Goal: Complete application form

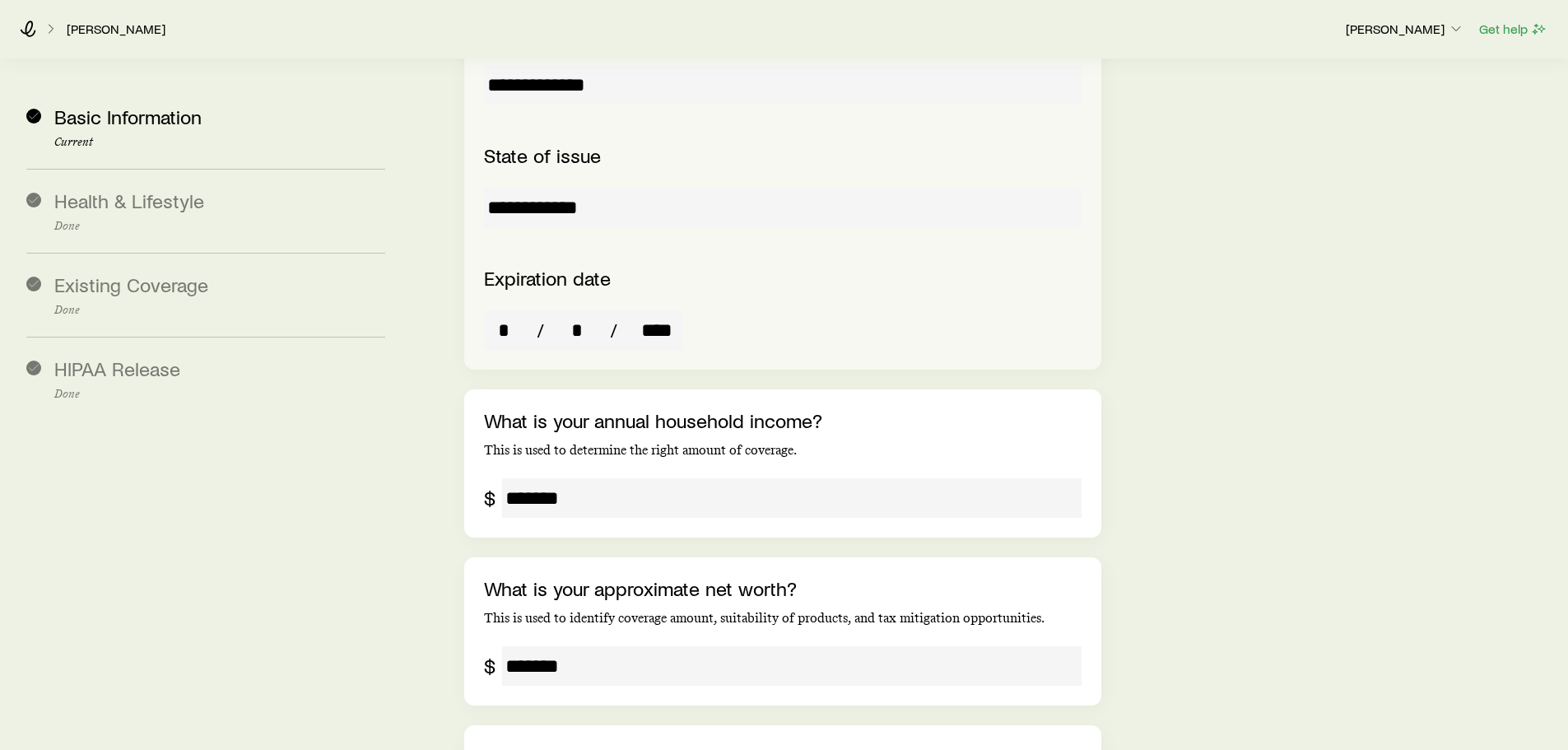
scroll to position [3681, 0]
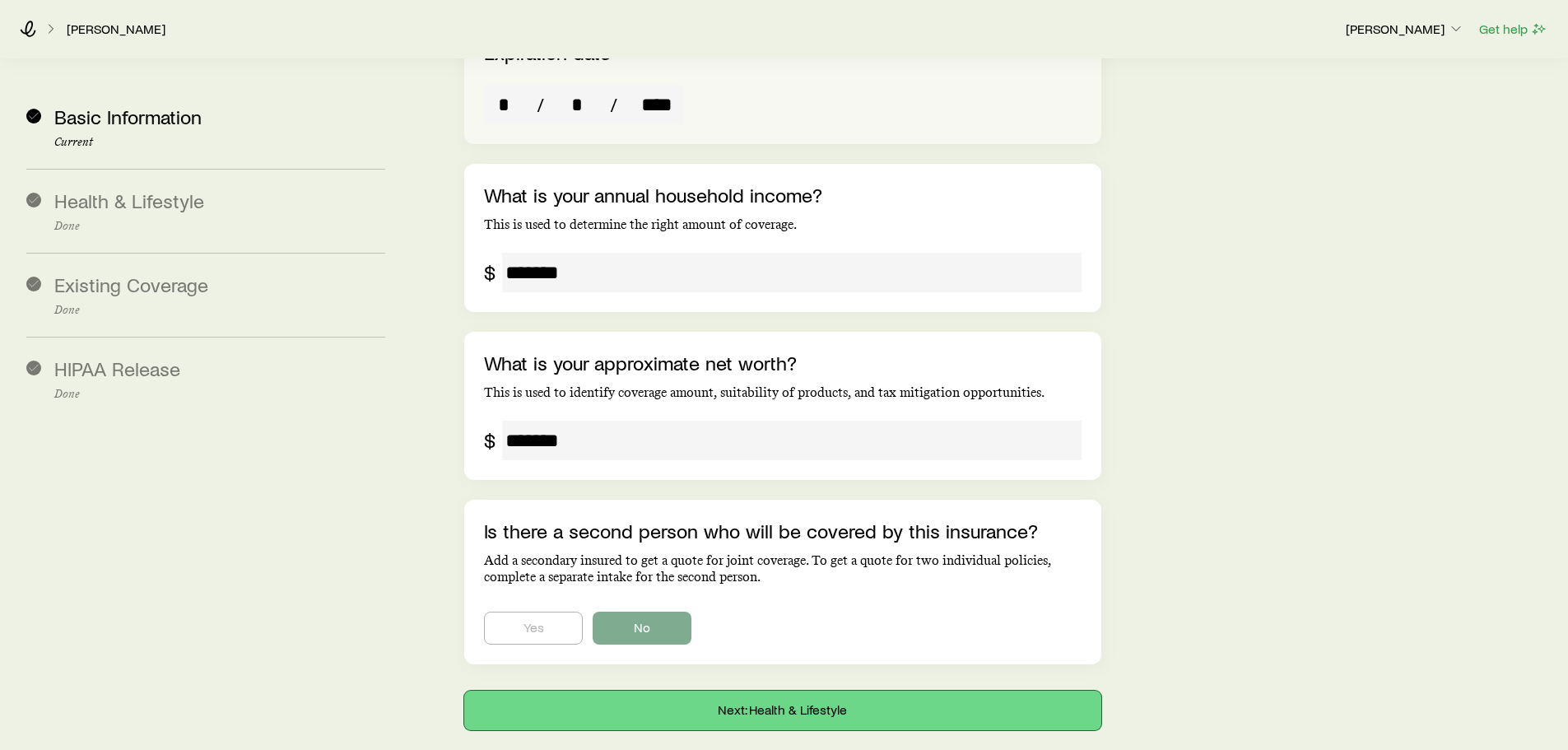
click at [1031, 691] on button "Next: Health & Lifestyle" at bounding box center [783, 710] width 637 height 40
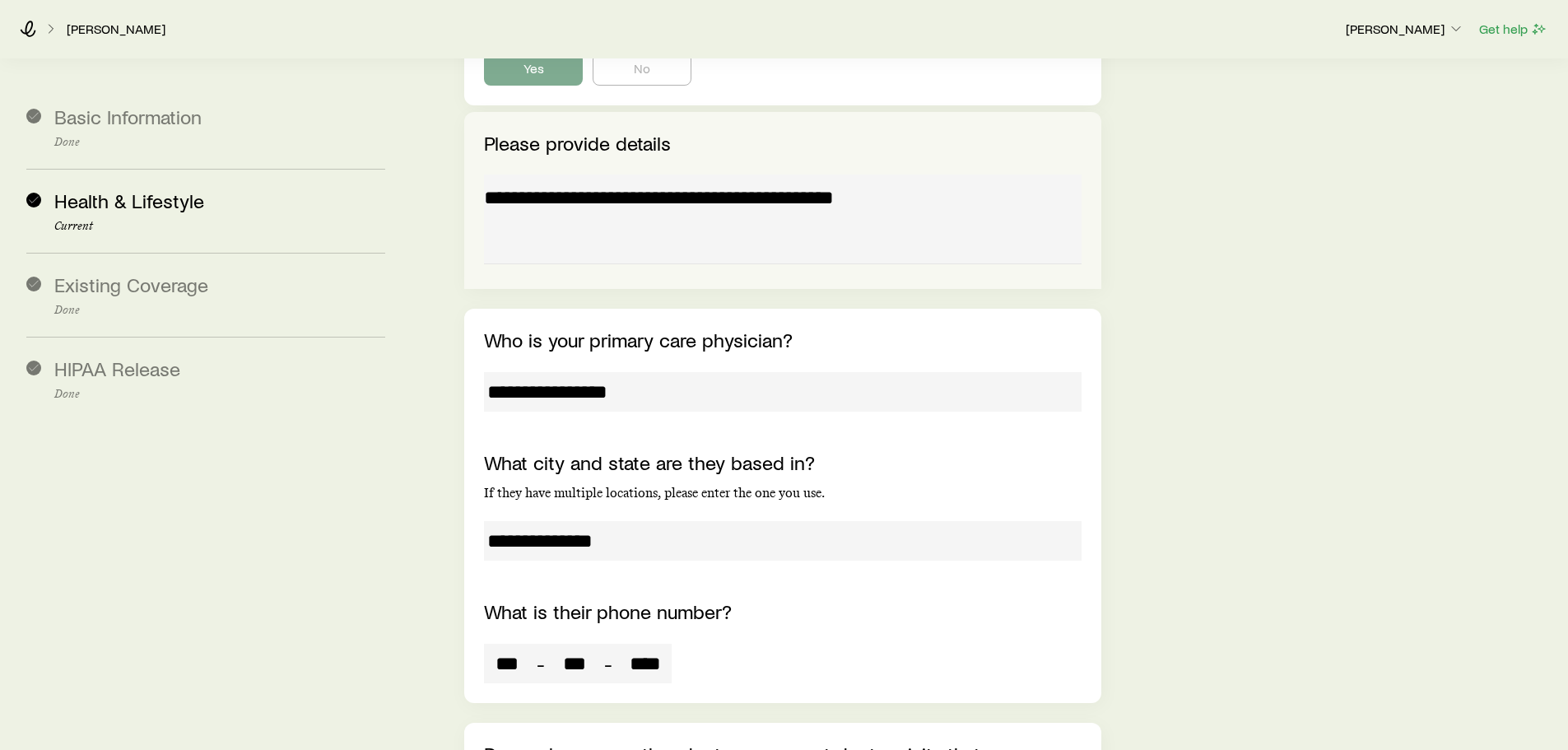
scroll to position [7036, 0]
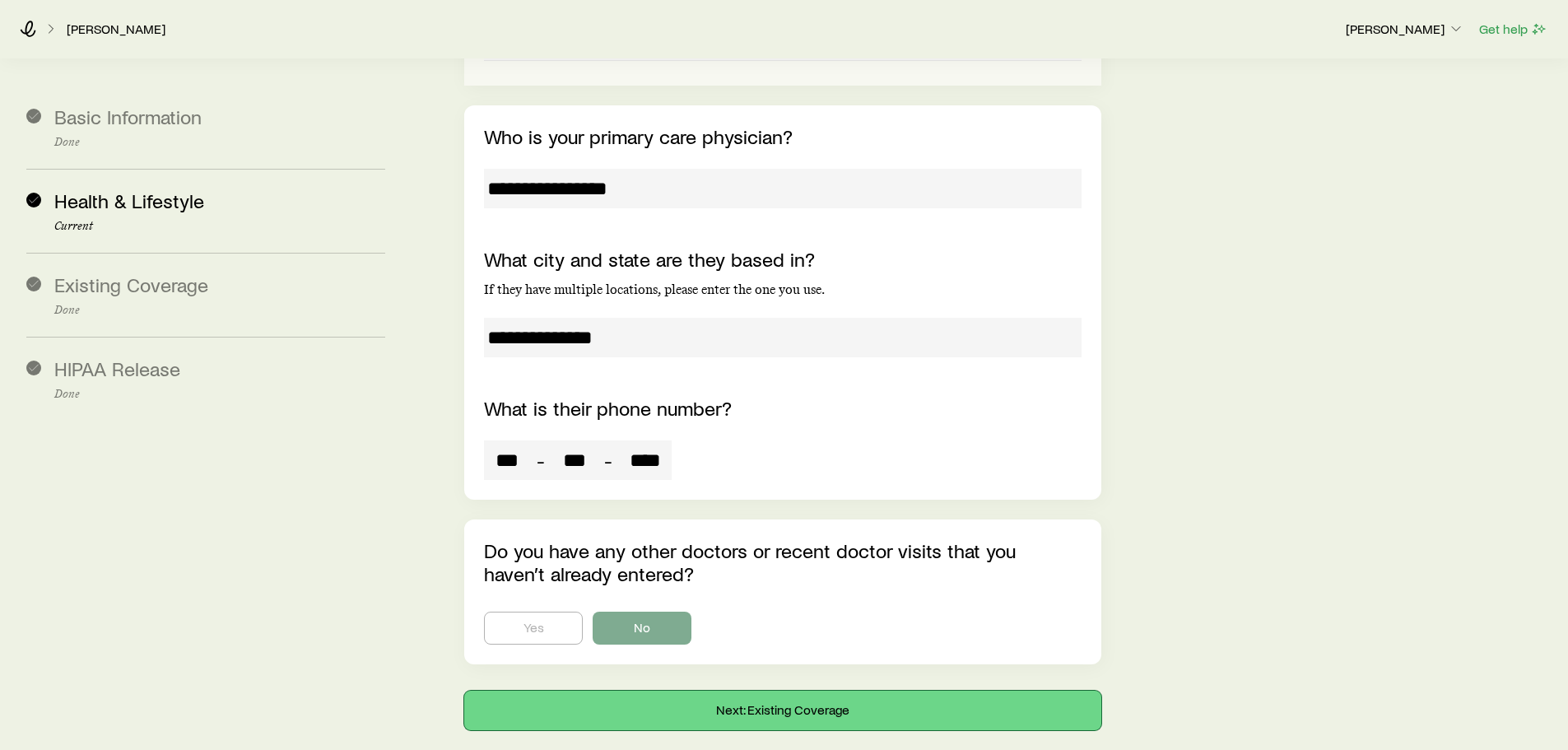
click at [898, 691] on button "Next: Existing Coverage" at bounding box center [783, 710] width 637 height 40
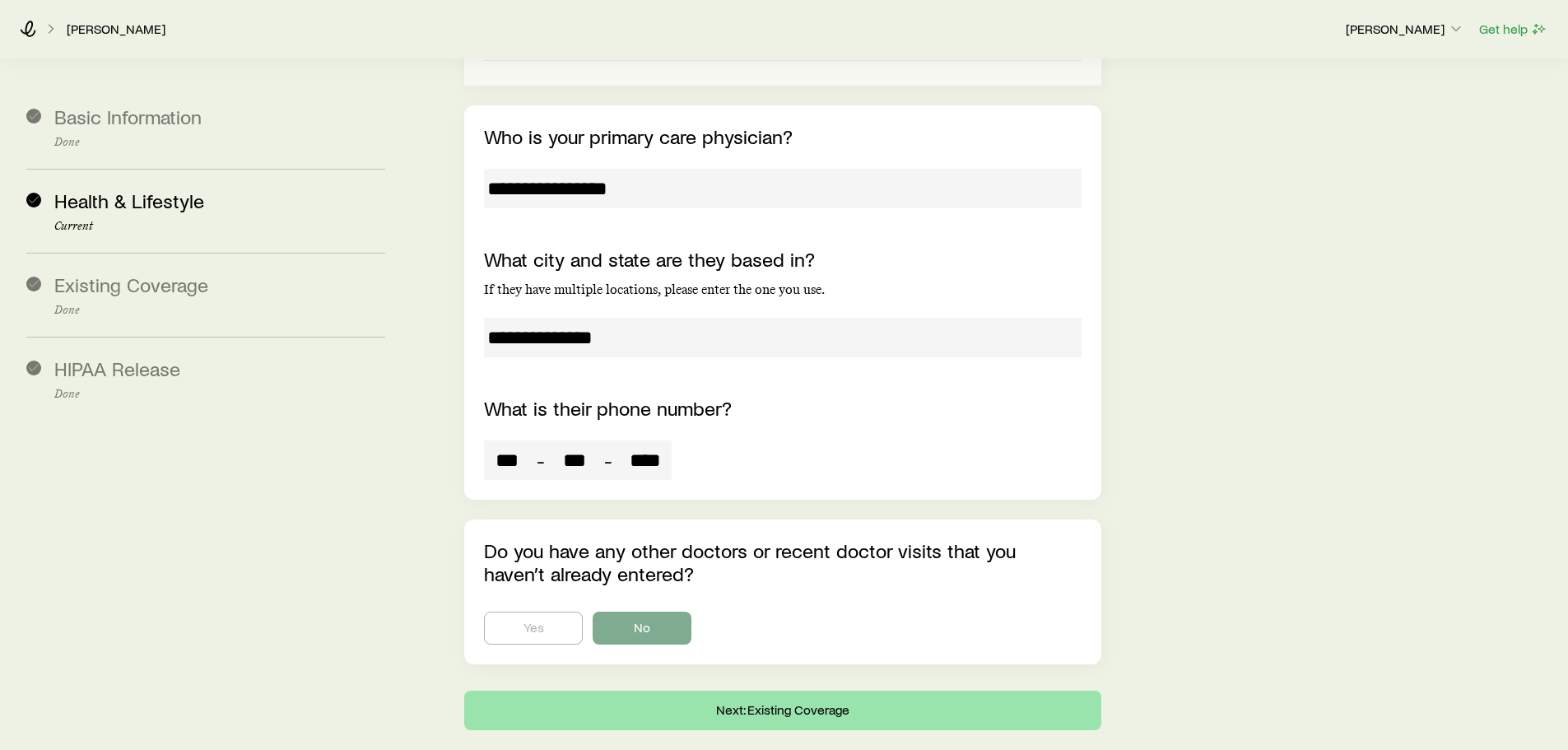
scroll to position [0, 0]
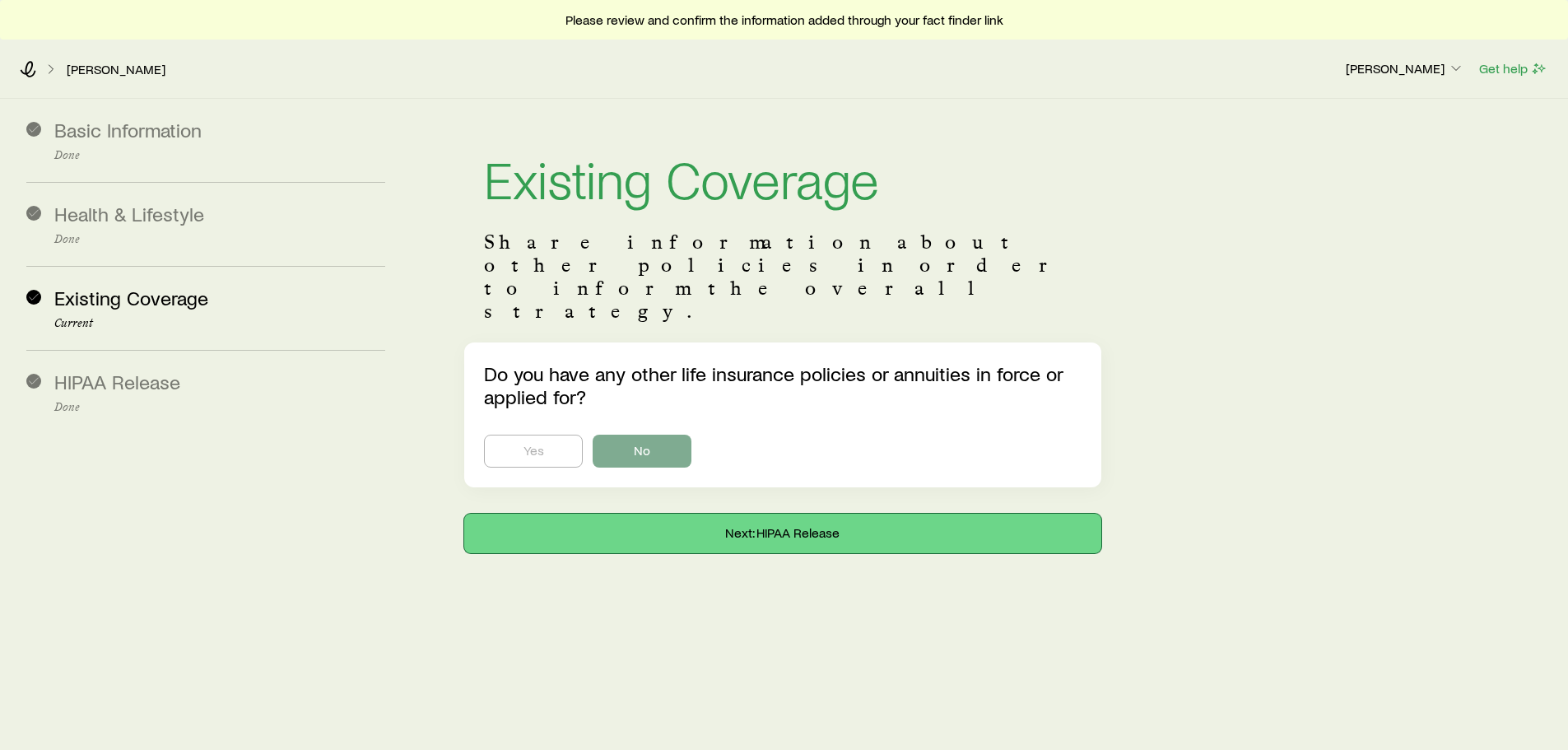
click at [783, 514] on button "Next: HIPAA Release" at bounding box center [783, 534] width 637 height 40
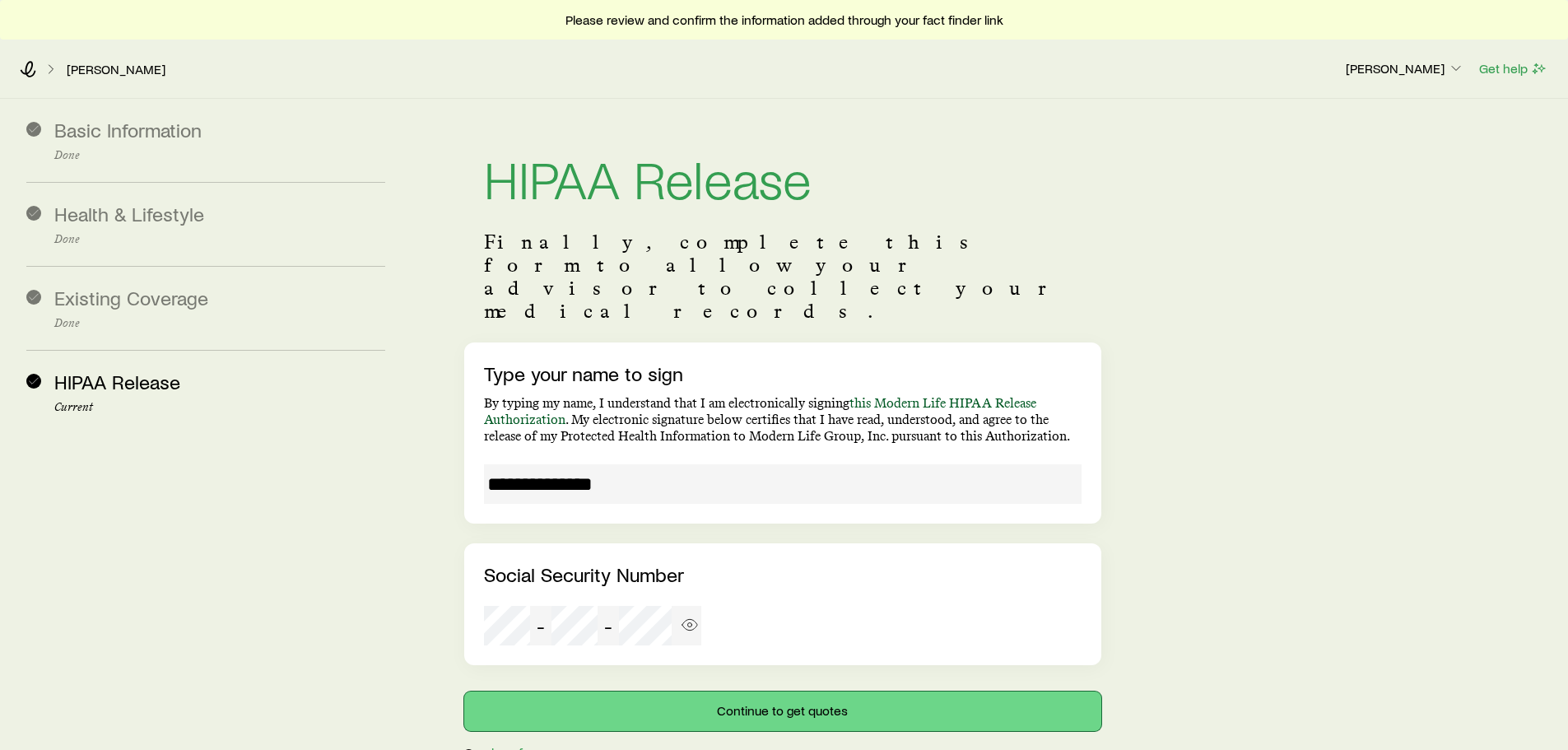
click at [819, 691] on button "Continue to get quotes" at bounding box center [783, 711] width 637 height 40
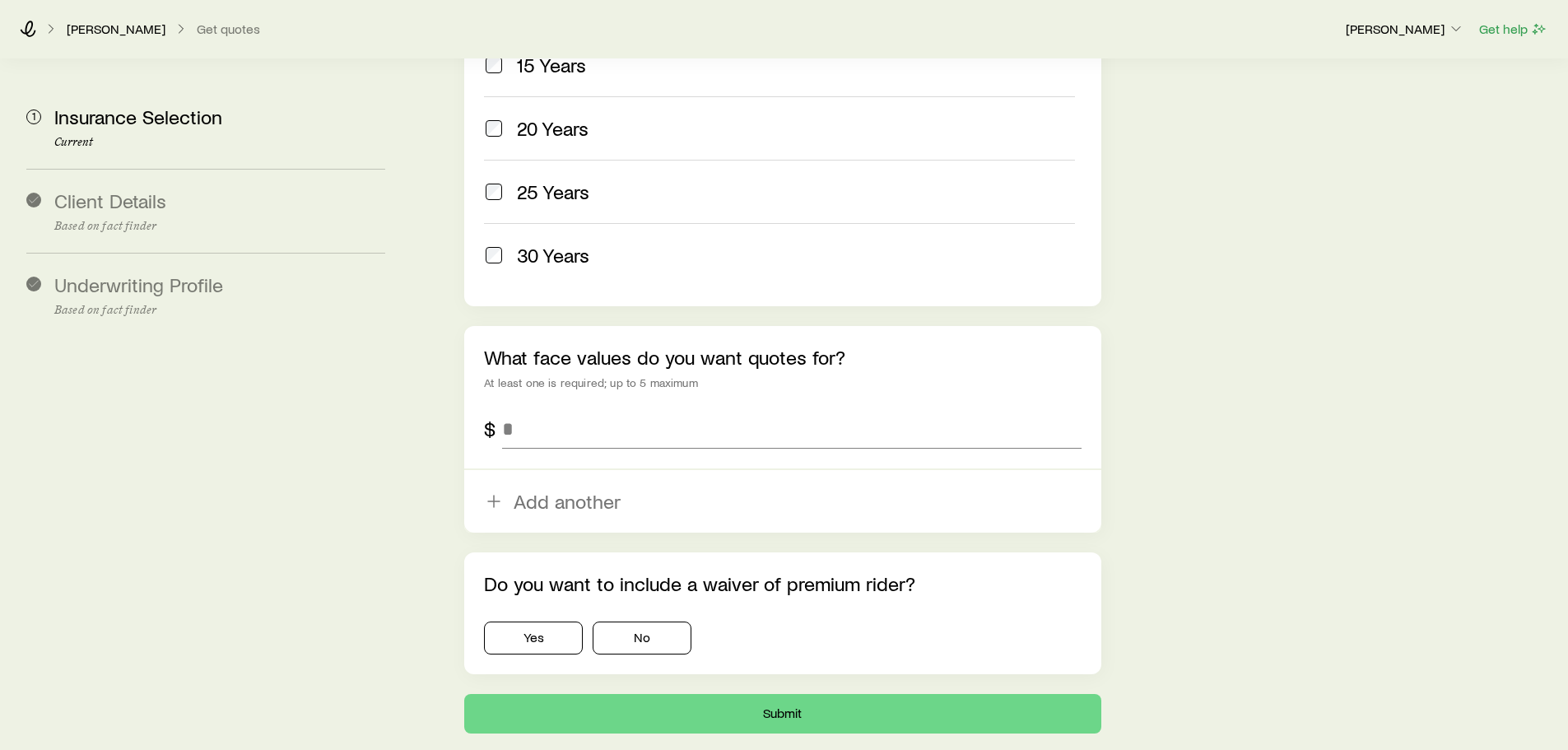
scroll to position [906, 0]
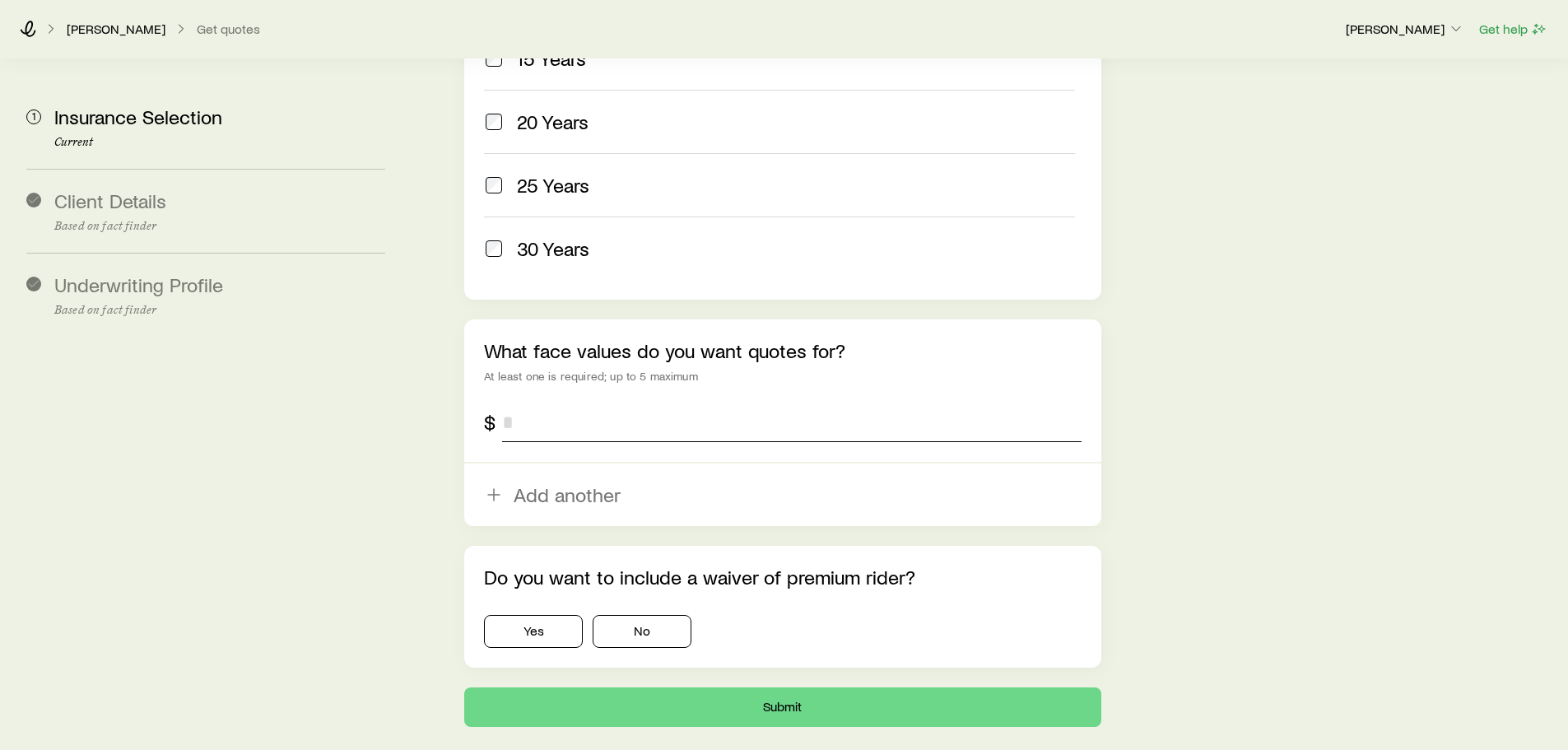
click at [528, 403] on input "tel" at bounding box center [792, 422] width 579 height 40
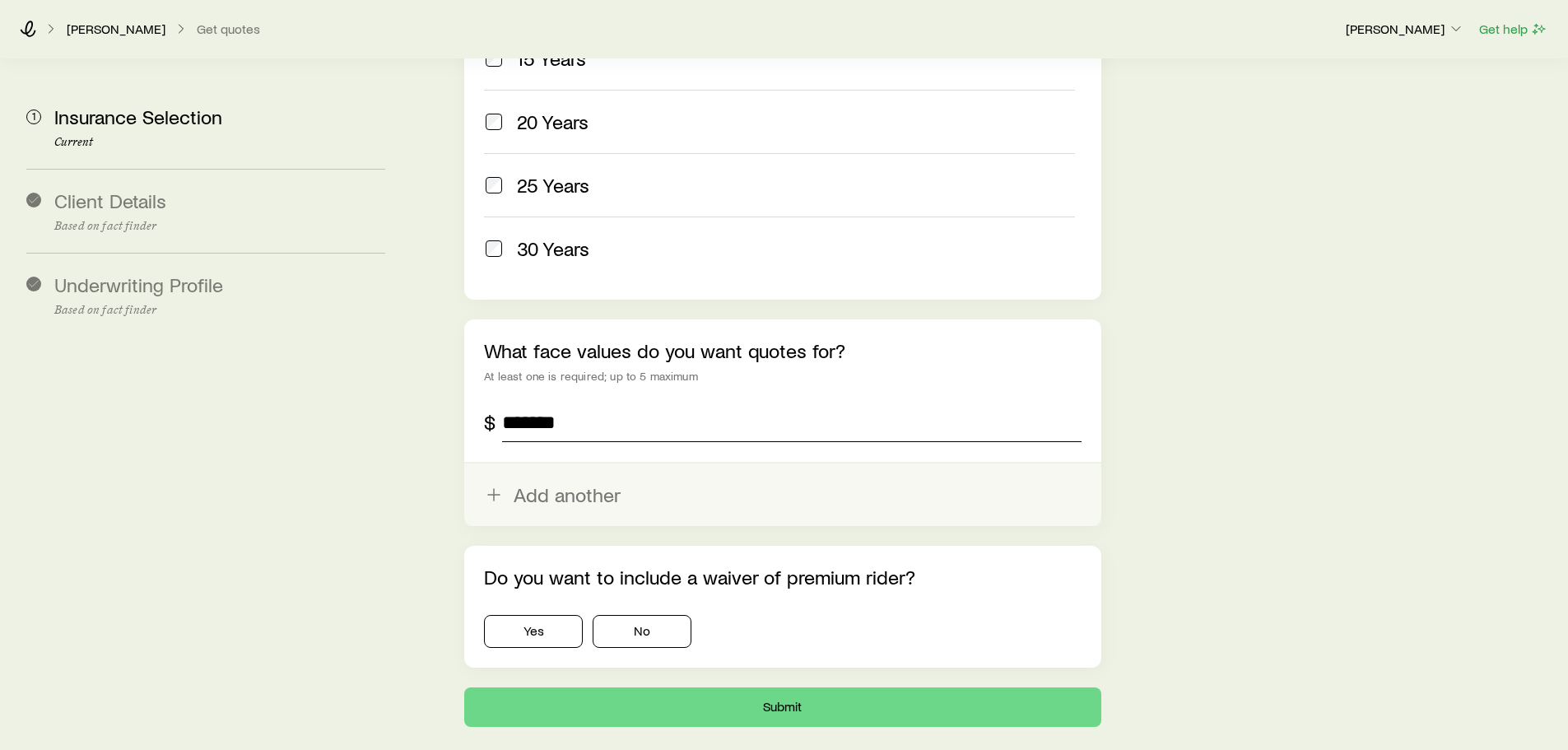
type input "*******"
click at [527, 464] on button "Add another" at bounding box center [783, 495] width 637 height 63
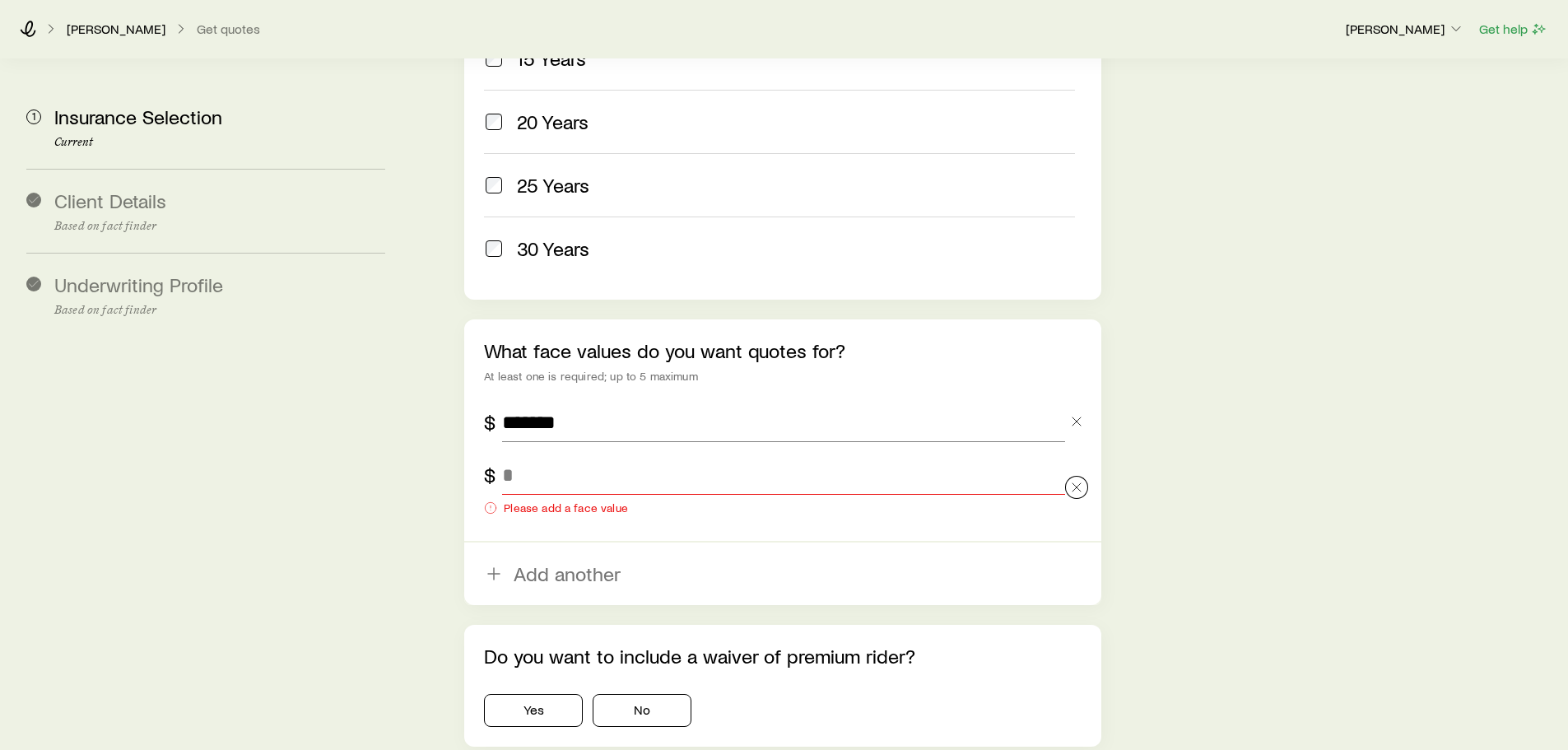
click at [1079, 455] on div at bounding box center [1077, 488] width 23 height 66
click at [1076, 483] on line "button" at bounding box center [1077, 488] width 8 height 8
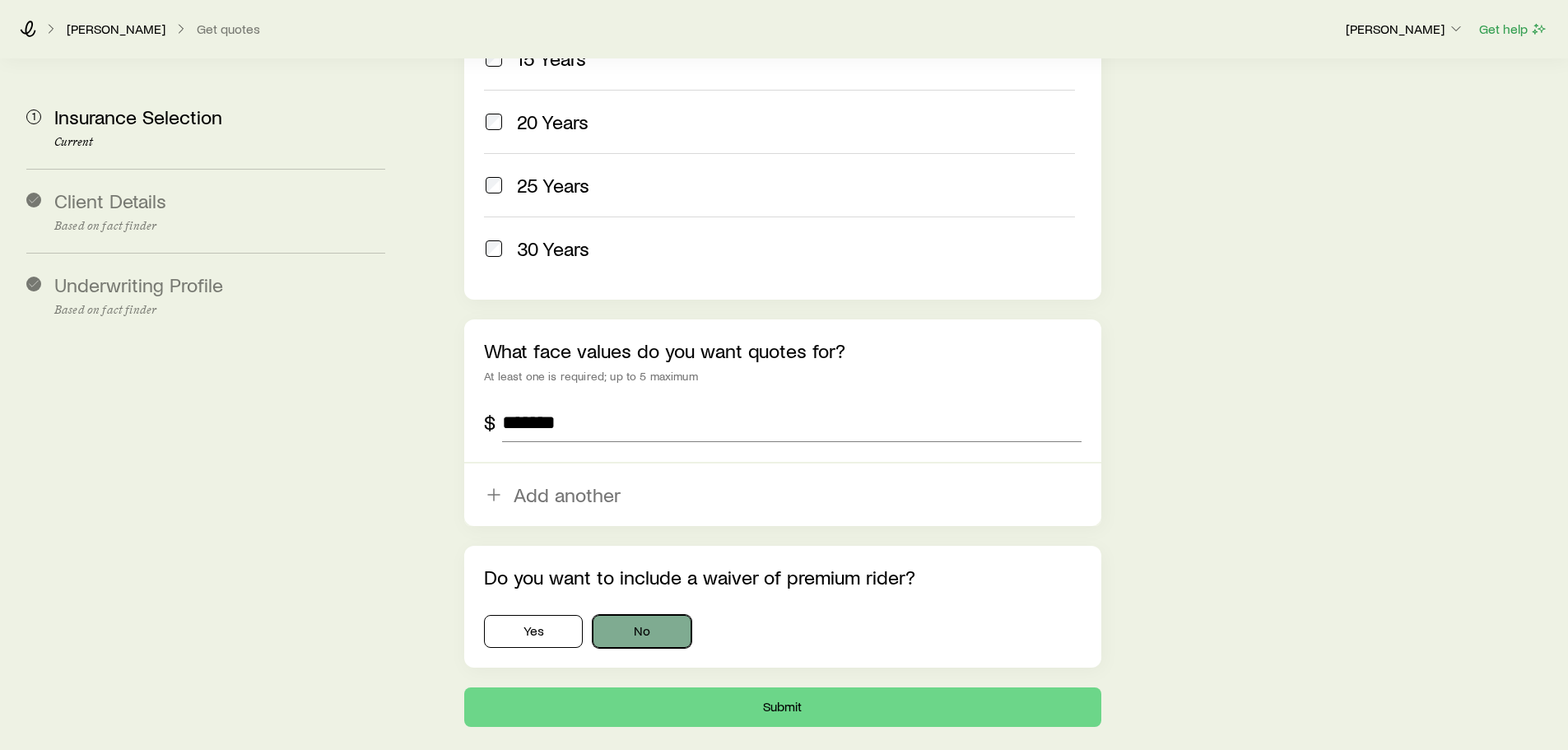
click at [657, 616] on button "No" at bounding box center [643, 632] width 99 height 33
click at [812, 687] on button "Submit" at bounding box center [783, 707] width 637 height 40
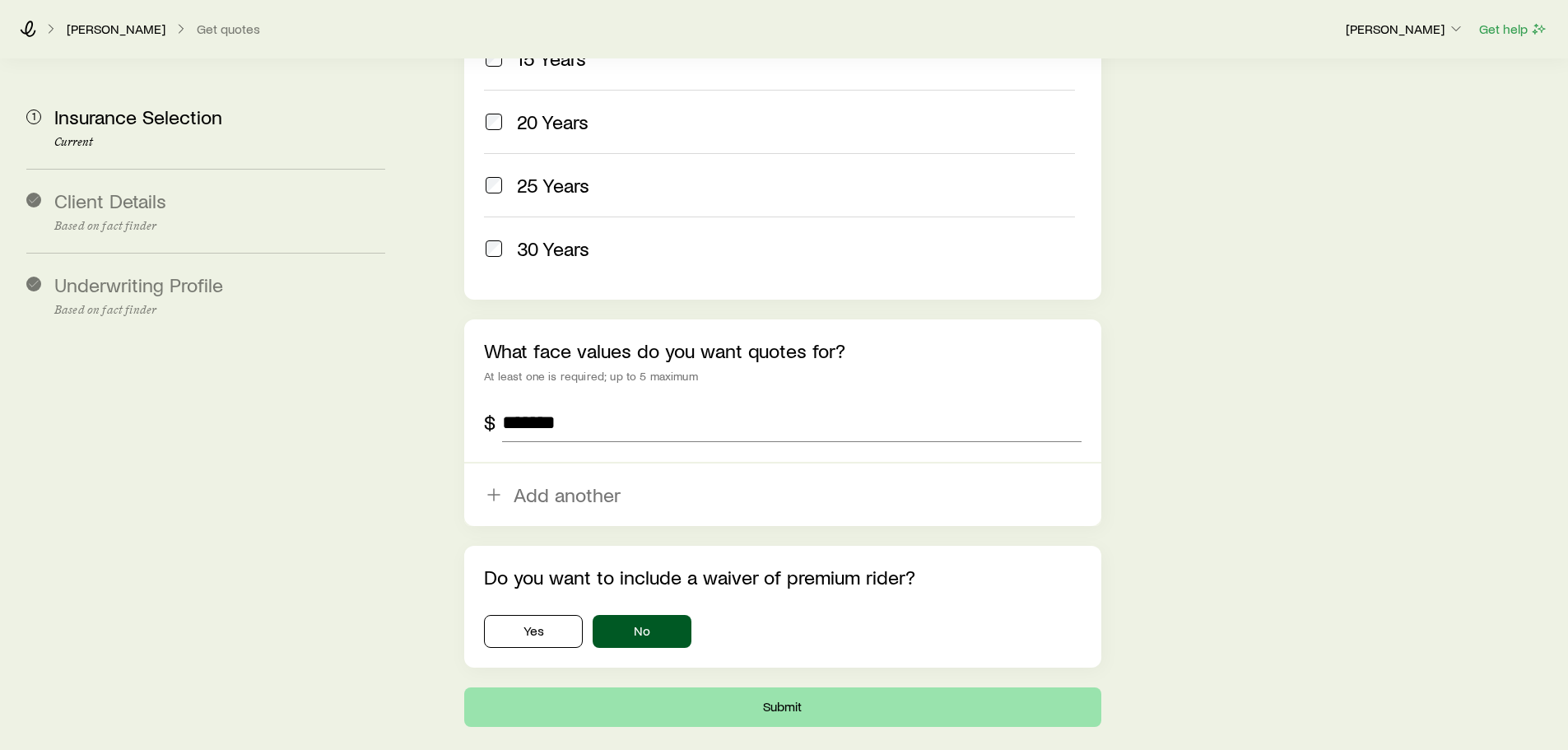
scroll to position [0, 0]
